Goal: Information Seeking & Learning: Compare options

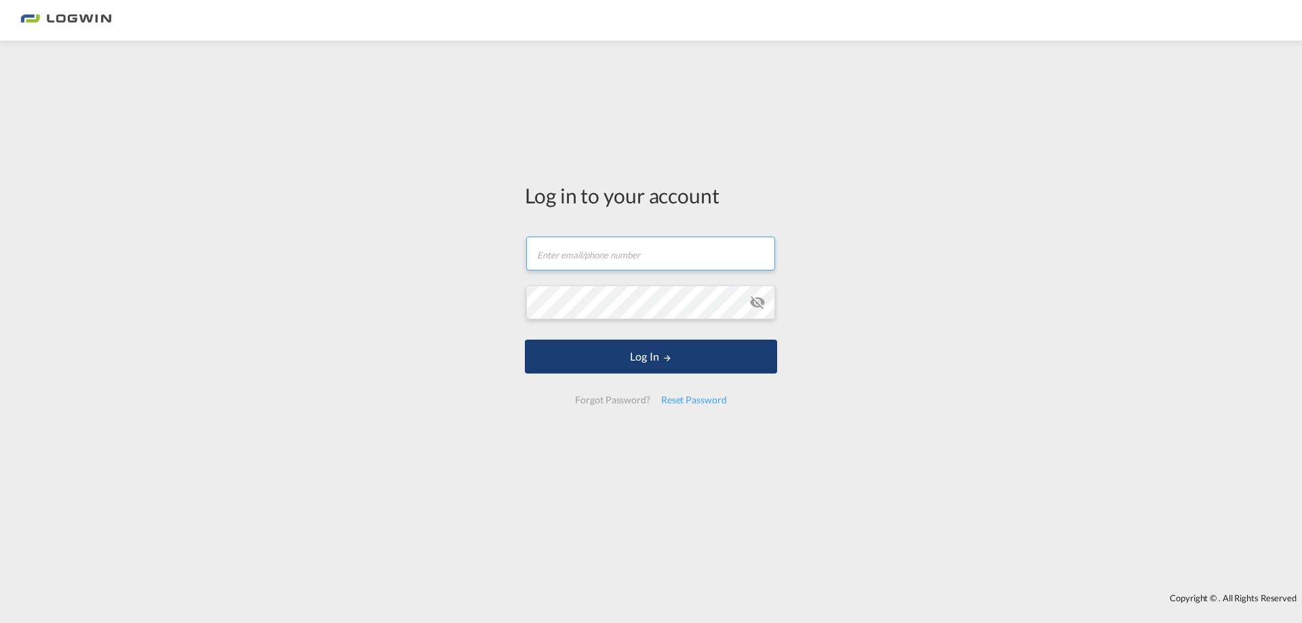
type input "[PERSON_NAME][EMAIL_ADDRESS][DOMAIN_NAME]"
click at [616, 352] on button "Log In" at bounding box center [651, 357] width 252 height 34
